Goal: Information Seeking & Learning: Learn about a topic

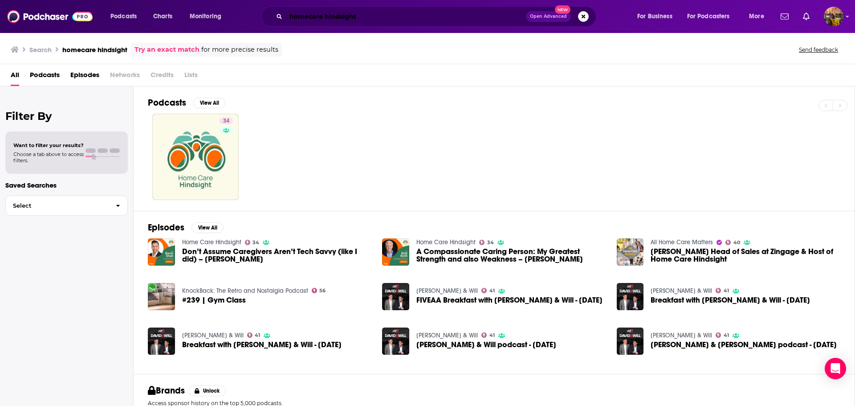
click at [333, 12] on input "homecare hindsight" at bounding box center [406, 16] width 240 height 14
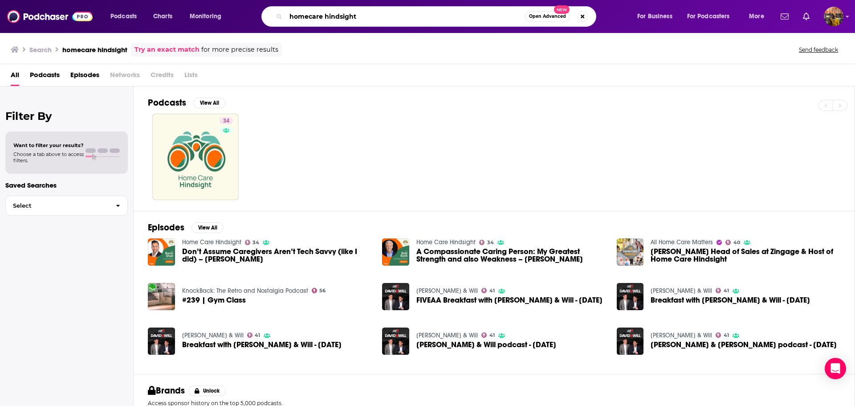
click at [333, 12] on input "homecare hindsight" at bounding box center [405, 16] width 239 height 14
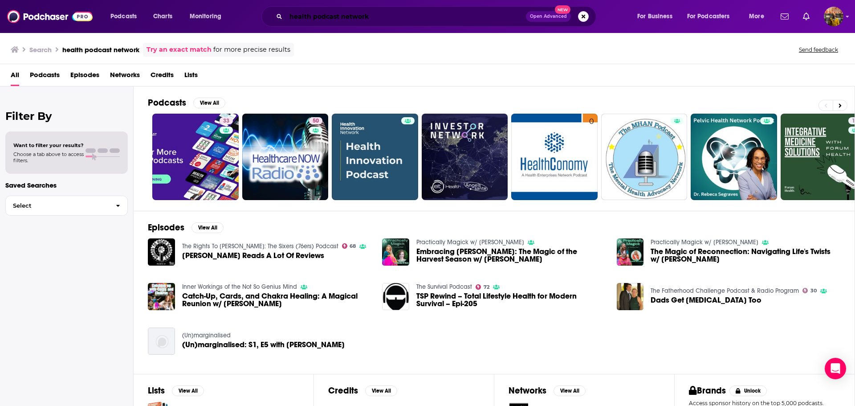
click at [362, 19] on input "health podcast network" at bounding box center [406, 16] width 240 height 14
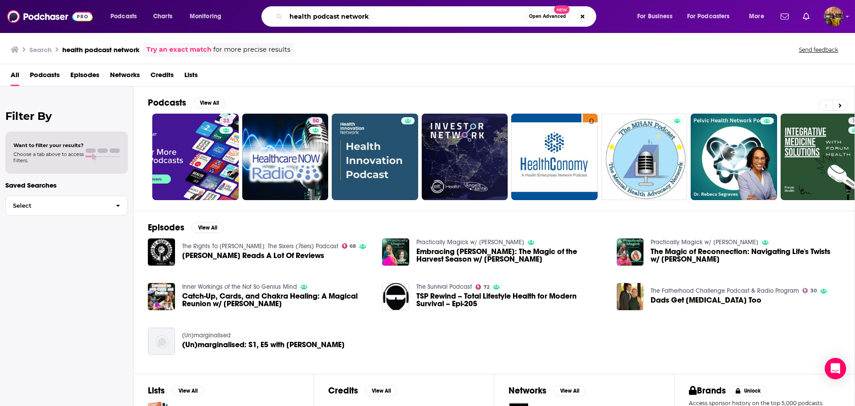
click at [362, 19] on input "health podcast network" at bounding box center [405, 16] width 239 height 14
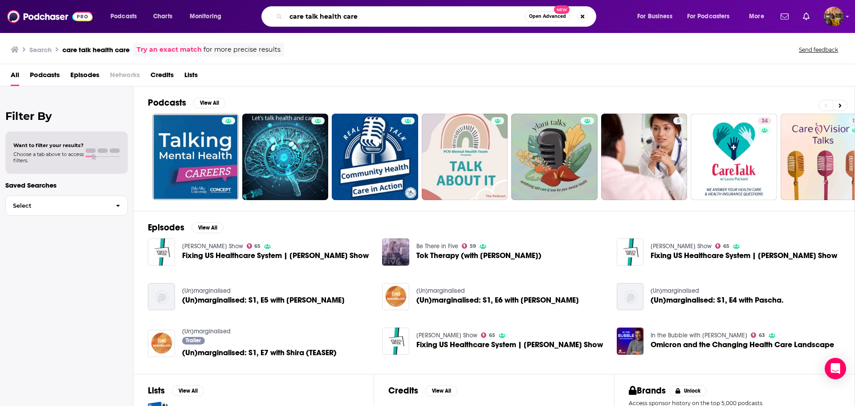
click at [342, 13] on input "care talk health care" at bounding box center [405, 16] width 239 height 14
type input "health: further"
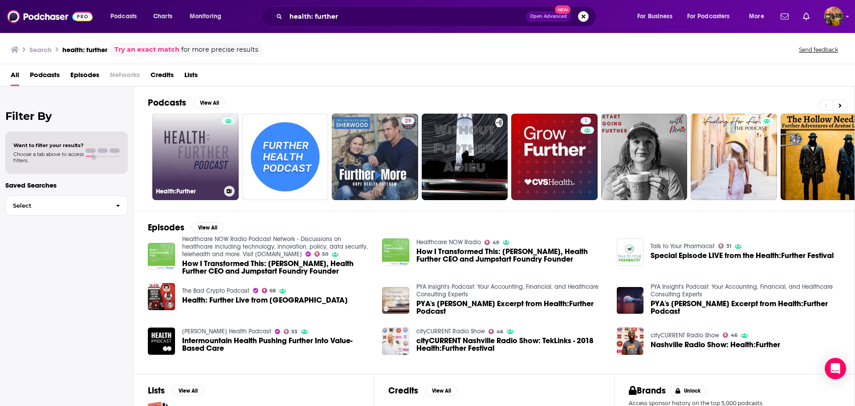
click at [170, 146] on link "Health:Further" at bounding box center [195, 157] width 86 height 86
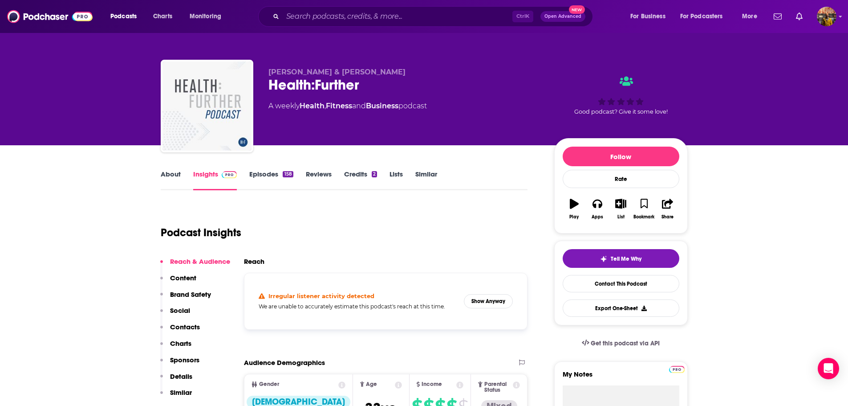
click at [178, 293] on p "Brand Safety" at bounding box center [190, 294] width 41 height 8
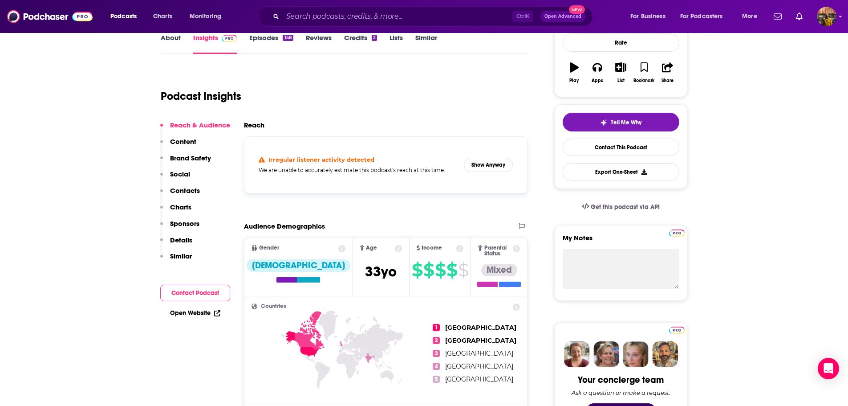
scroll to position [136, 0]
